Goal: Use online tool/utility: Utilize a website feature to perform a specific function

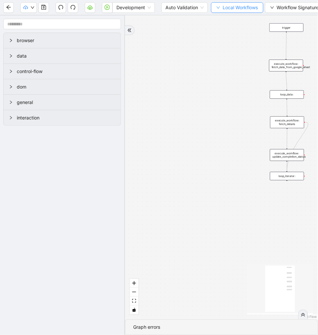
click at [234, 8] on span "Local Workflows" at bounding box center [240, 7] width 35 height 7
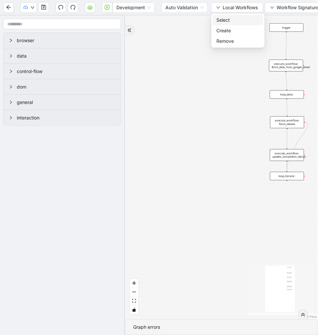
click at [231, 21] on span "Select" at bounding box center [238, 19] width 43 height 7
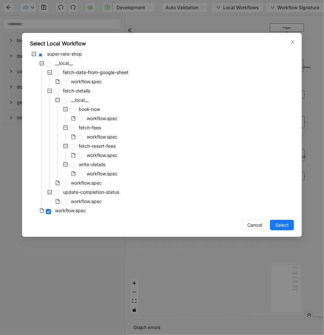
click at [90, 76] on span "fetch-data-from-google-sheet" at bounding box center [96, 72] width 68 height 8
click at [281, 227] on span "Select" at bounding box center [281, 224] width 13 height 7
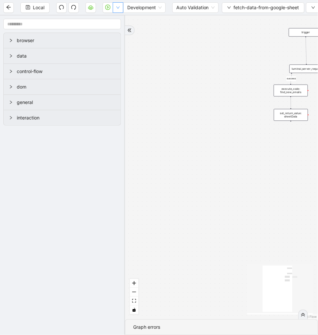
click at [118, 11] on button "button" at bounding box center [118, 7] width 11 height 11
click at [114, 24] on li "Run local workflow" at bounding box center [97, 20] width 48 height 11
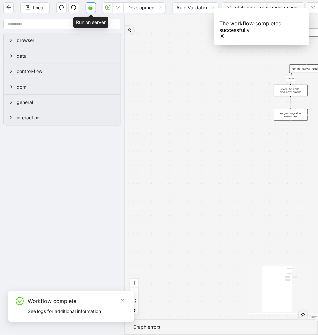
click at [87, 8] on button "button" at bounding box center [91, 7] width 11 height 11
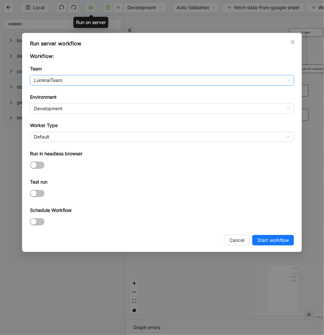
click at [103, 80] on span "LuminaiTeam" at bounding box center [162, 80] width 256 height 10
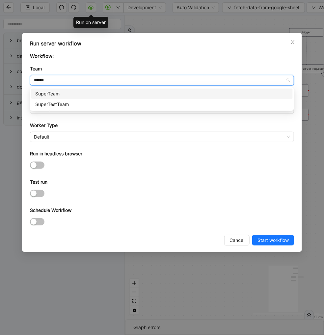
type input "*******"
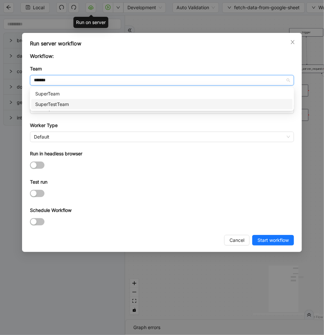
click at [78, 105] on div "SuperTestTeam" at bounding box center [161, 104] width 253 height 7
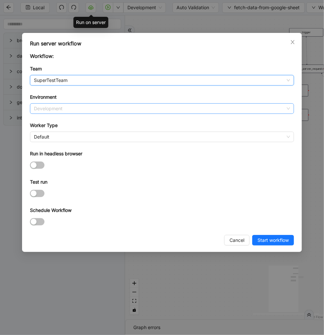
click at [69, 109] on span "Development" at bounding box center [162, 109] width 256 height 10
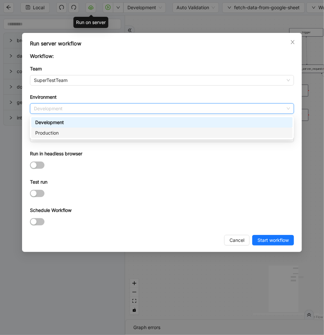
click at [66, 134] on div "Production" at bounding box center [161, 132] width 253 height 7
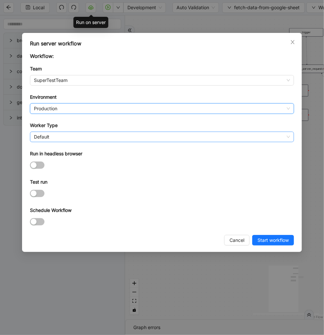
click at [51, 139] on span "Default" at bounding box center [162, 137] width 256 height 10
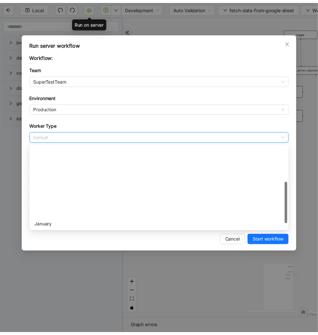
scroll to position [94, 0]
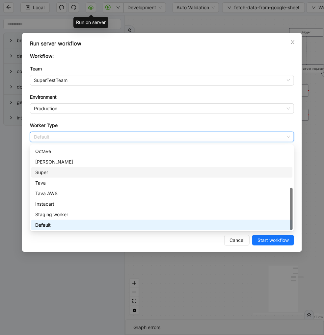
click at [50, 172] on div "Super" at bounding box center [161, 172] width 253 height 7
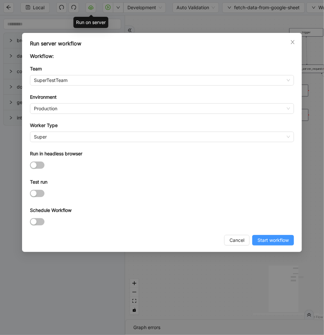
click at [270, 244] on span "Start workflow" at bounding box center [272, 239] width 31 height 7
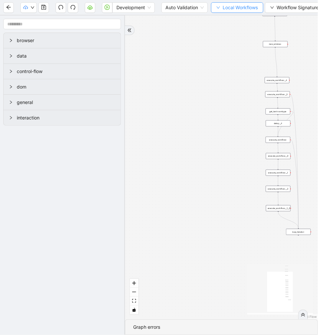
click at [232, 8] on span "Local Workflows" at bounding box center [240, 7] width 35 height 7
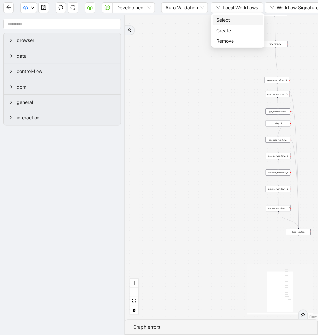
click at [229, 16] on span "Select" at bounding box center [238, 19] width 43 height 7
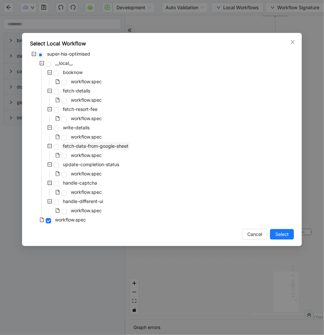
click at [107, 147] on span "fetch-data-from-google-sheet" at bounding box center [95, 146] width 65 height 6
click at [279, 233] on span "Select" at bounding box center [281, 234] width 13 height 7
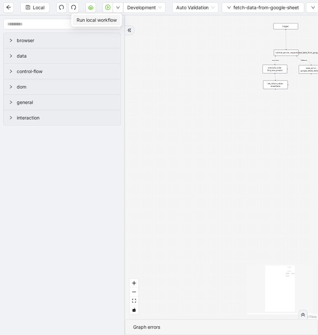
click at [109, 23] on span "Run local workflow" at bounding box center [97, 19] width 40 height 7
click at [88, 7] on button "button" at bounding box center [91, 7] width 11 height 11
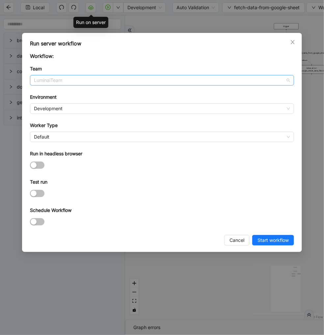
click at [63, 81] on span "LuminaiTeam" at bounding box center [162, 80] width 256 height 10
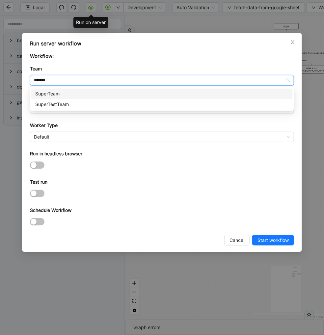
type input "********"
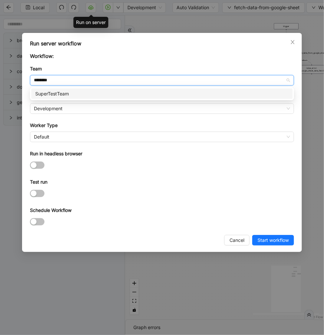
click at [68, 91] on div "SuperTestTeam" at bounding box center [161, 93] width 253 height 7
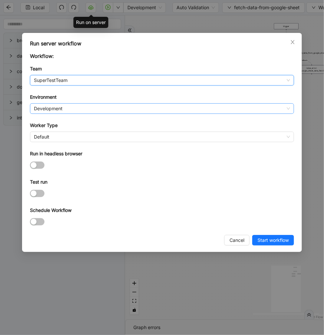
click at [56, 107] on span "Development" at bounding box center [162, 109] width 256 height 10
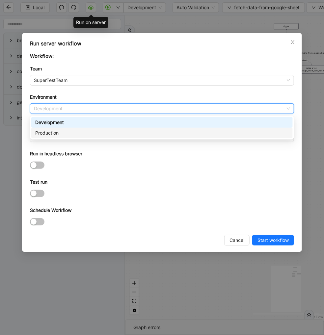
click at [45, 130] on div "Production" at bounding box center [161, 132] width 253 height 7
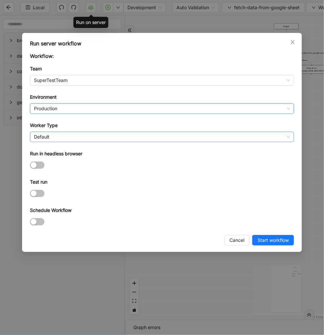
click at [45, 133] on span "Default" at bounding box center [162, 137] width 256 height 10
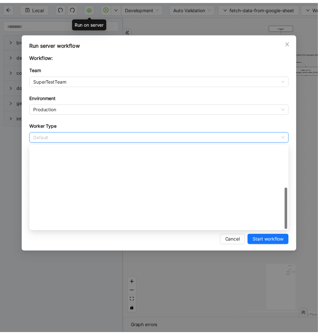
scroll to position [94, 0]
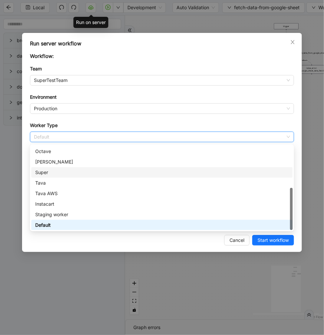
click at [42, 171] on div "Super" at bounding box center [161, 172] width 253 height 7
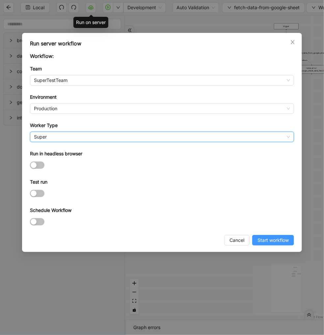
click at [268, 242] on span "Start workflow" at bounding box center [272, 239] width 31 height 7
